Goal: Navigation & Orientation: Go to known website

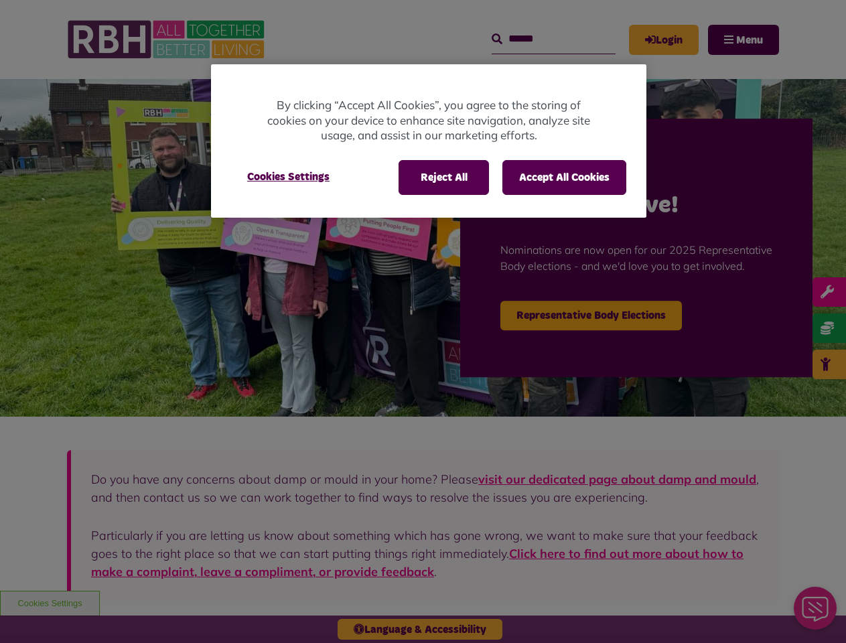
click at [423, 322] on div at bounding box center [423, 321] width 846 height 643
click at [443, 178] on button "Reject All" at bounding box center [444, 177] width 90 height 35
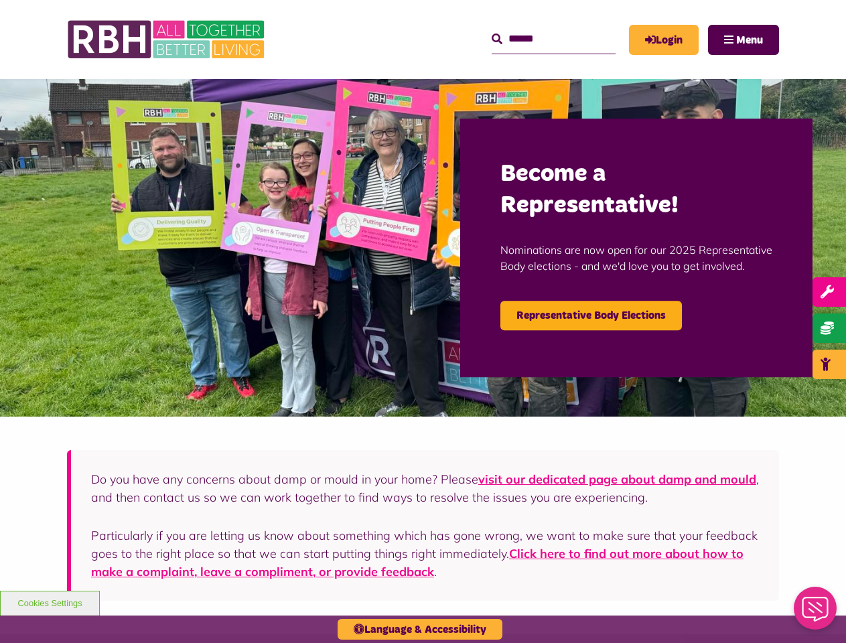
click at [564, 178] on button "Accept All Cookies" at bounding box center [564, 177] width 124 height 35
click at [288, 177] on img at bounding box center [423, 248] width 846 height 338
